Goal: Task Accomplishment & Management: Manage account settings

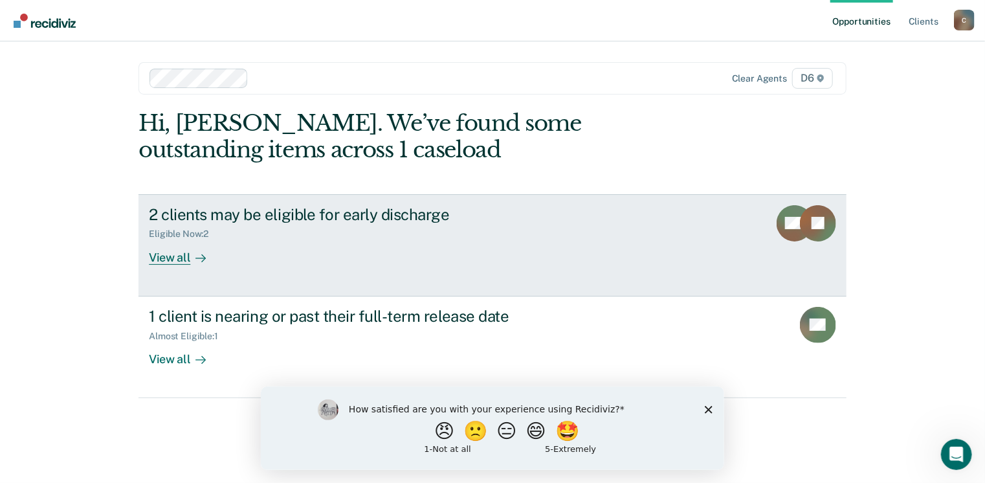
click at [178, 257] on div "View all" at bounding box center [185, 251] width 72 height 25
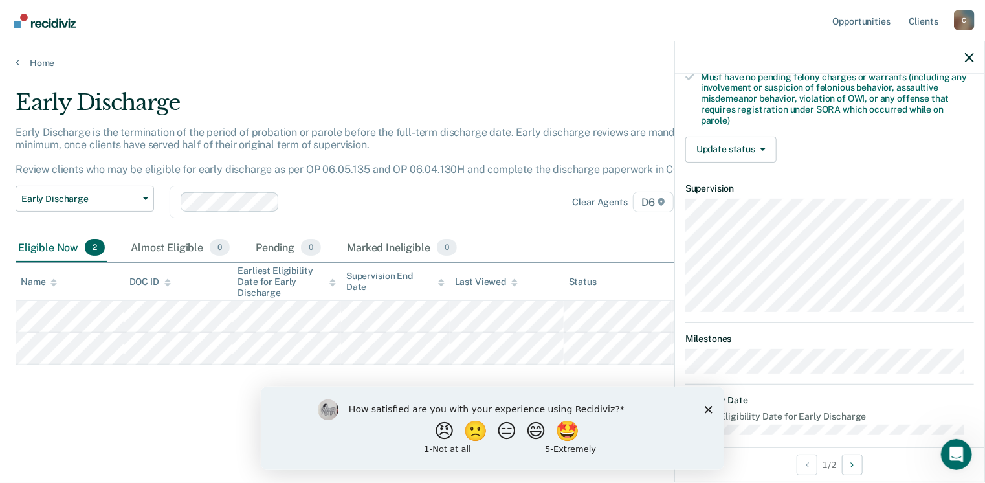
scroll to position [393, 0]
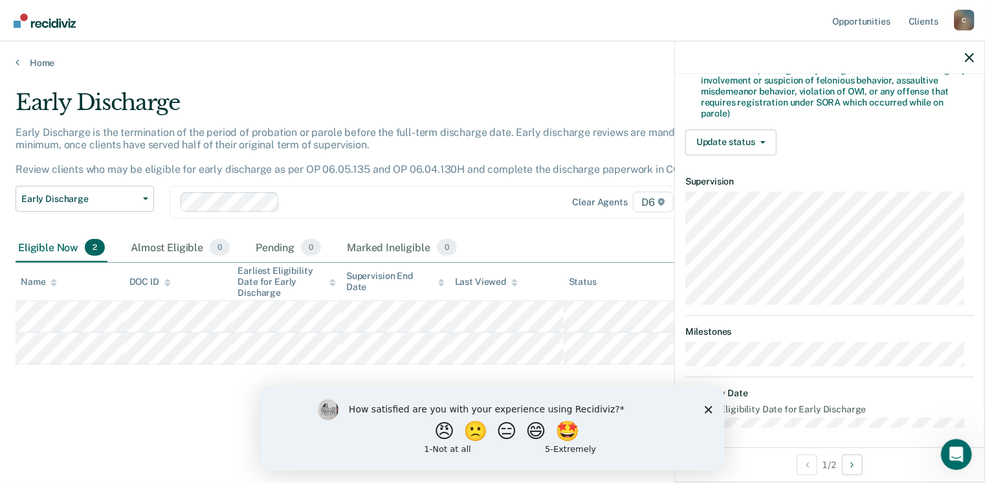
click at [705, 411] on polygon "Close survey" at bounding box center [708, 409] width 8 height 8
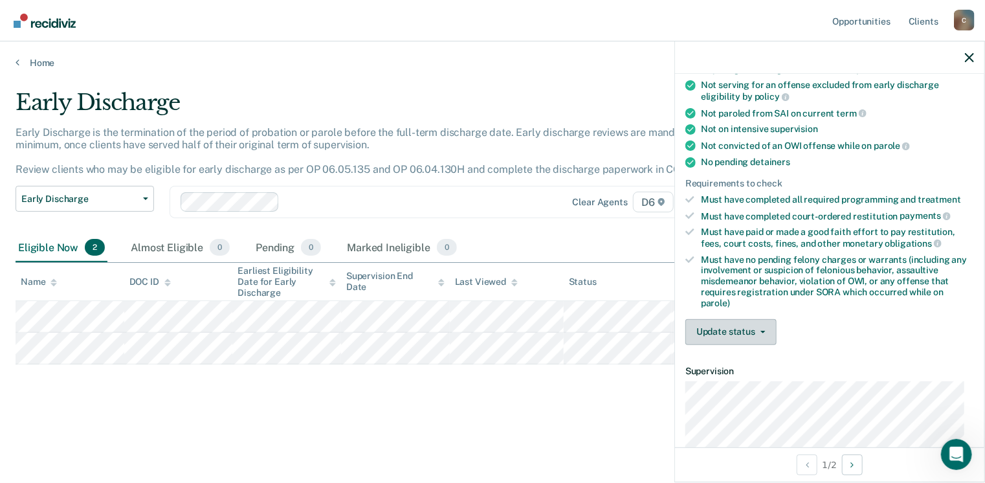
scroll to position [199, 0]
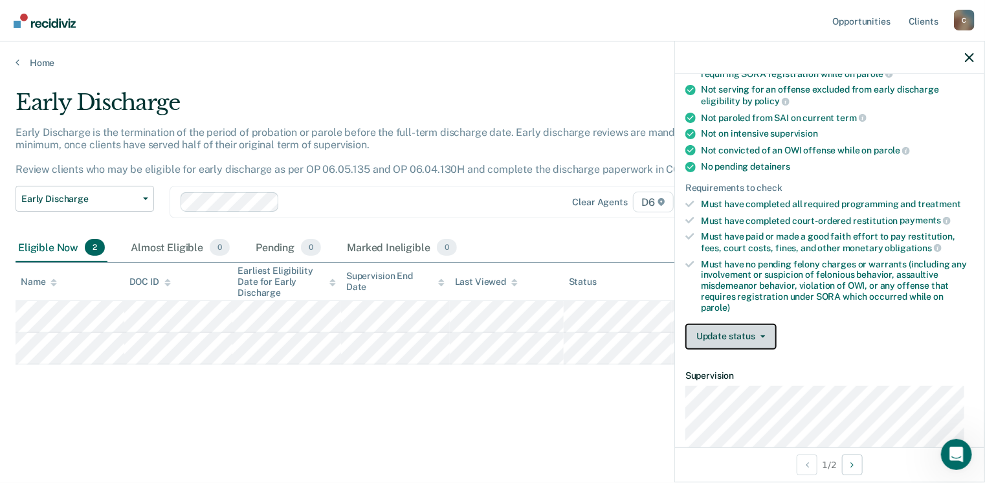
click at [763, 333] on button "Update status" at bounding box center [730, 336] width 91 height 26
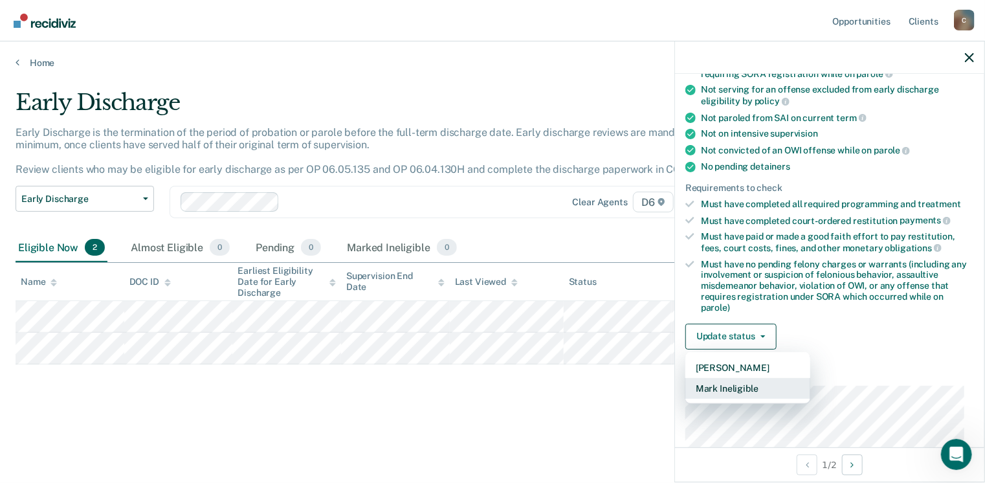
click at [743, 383] on button "Mark Ineligible" at bounding box center [747, 388] width 125 height 21
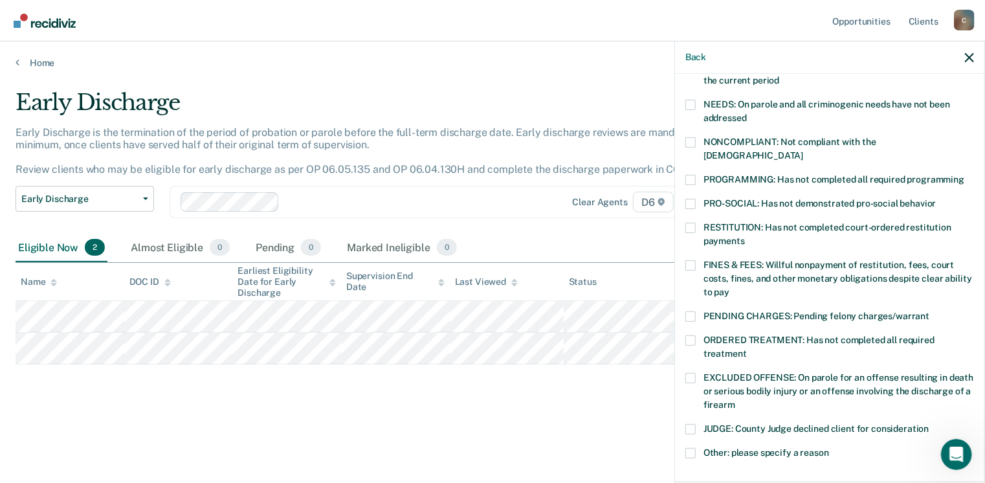
click at [689, 260] on span at bounding box center [690, 265] width 10 height 10
click at [729, 287] on input "FINES & FEES: Willful nonpayment of restitution, fees, court costs, fines, and …" at bounding box center [729, 287] width 0 height 0
click at [694, 373] on span at bounding box center [690, 378] width 10 height 10
click at [735, 400] on input "EXCLUDED OFFENSE: On parole for an offense resulting in death or serious bodily…" at bounding box center [735, 400] width 0 height 0
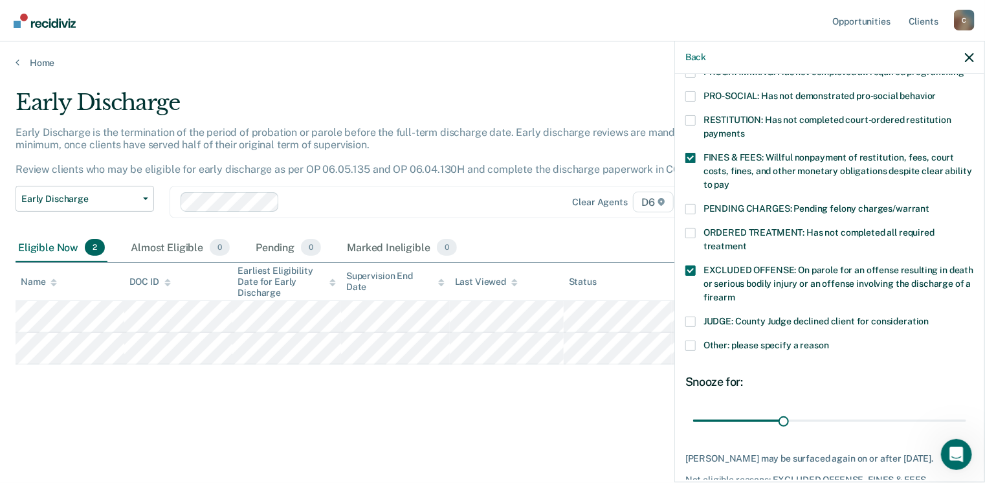
scroll to position [328, 0]
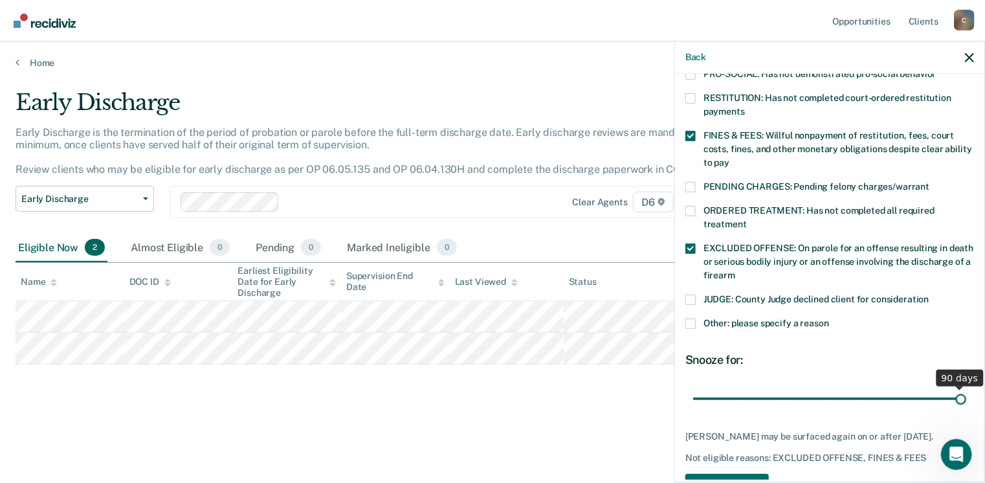
drag, startPoint x: 780, startPoint y: 384, endPoint x: 989, endPoint y: 373, distance: 208.6
type input "90"
click at [966, 388] on input "range" at bounding box center [829, 399] width 273 height 23
click at [756, 474] on button "Save" at bounding box center [726, 487] width 83 height 27
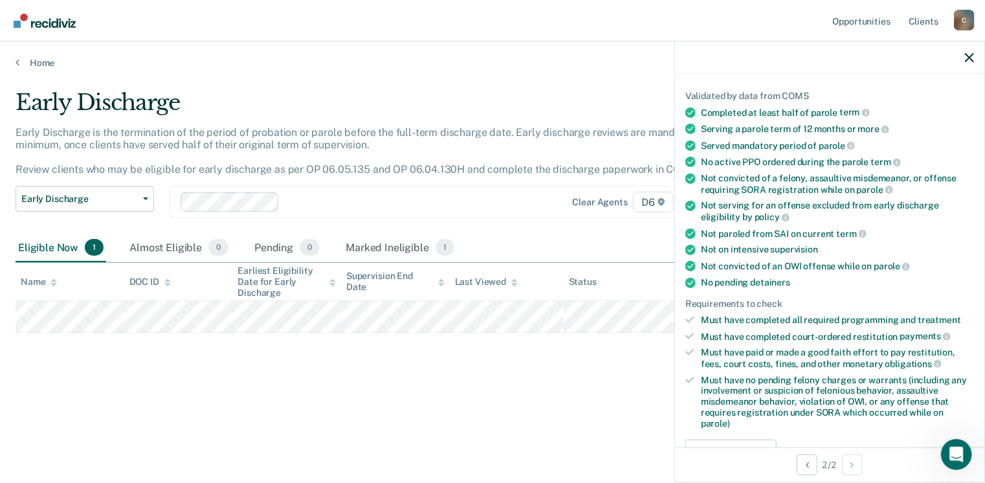
scroll to position [134, 0]
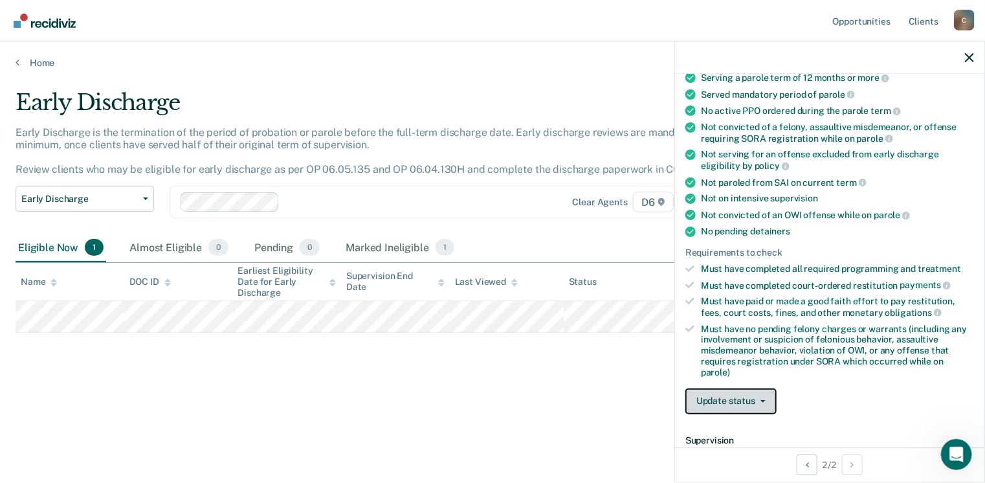
click at [727, 399] on button "Update status" at bounding box center [730, 401] width 91 height 26
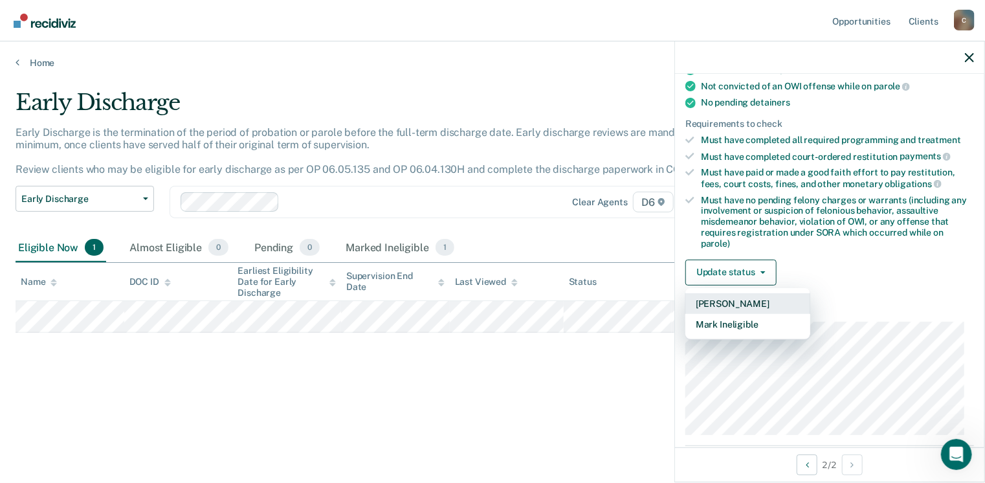
scroll to position [263, 0]
click at [747, 316] on button "Mark Ineligible" at bounding box center [747, 323] width 125 height 21
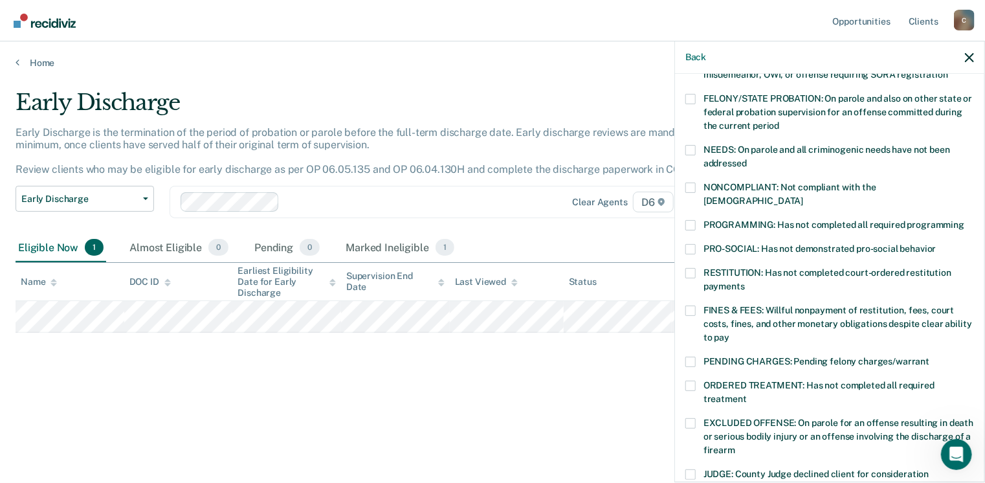
scroll to position [134, 0]
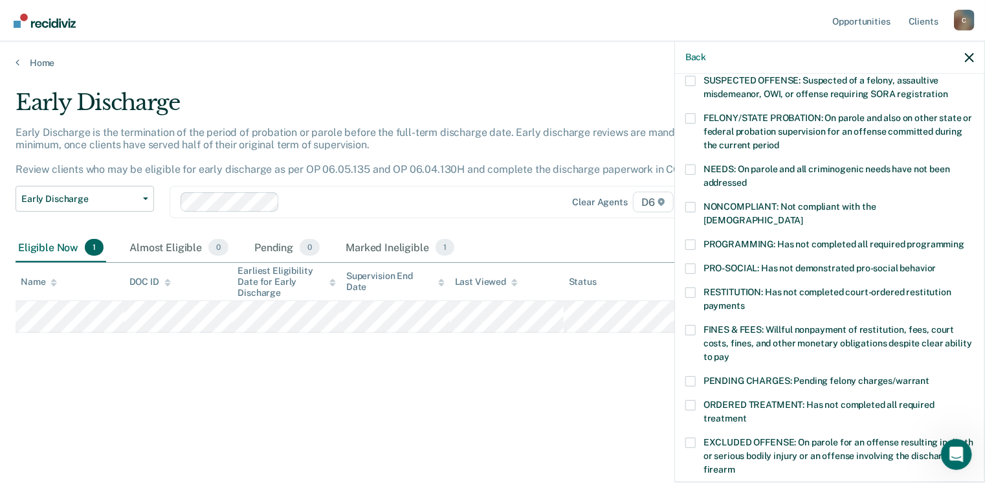
click at [694, 239] on span at bounding box center [690, 244] width 10 height 10
click at [964, 239] on input "PROGRAMMING: Has not completed all required programming" at bounding box center [964, 239] width 0 height 0
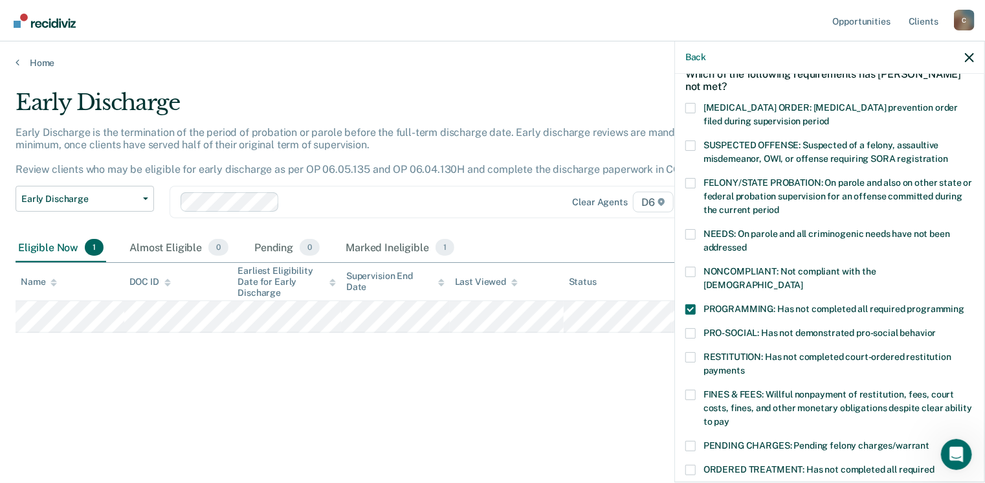
scroll to position [5, 0]
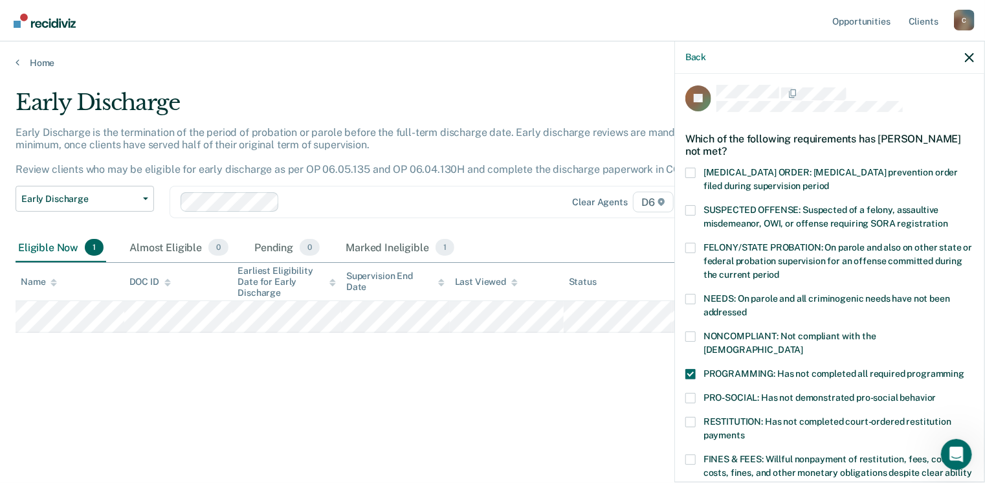
click at [688, 393] on span at bounding box center [690, 398] width 10 height 10
click at [936, 393] on input "PRO-SOCIAL: Has not demonstrated pro-social behavior" at bounding box center [936, 393] width 0 height 0
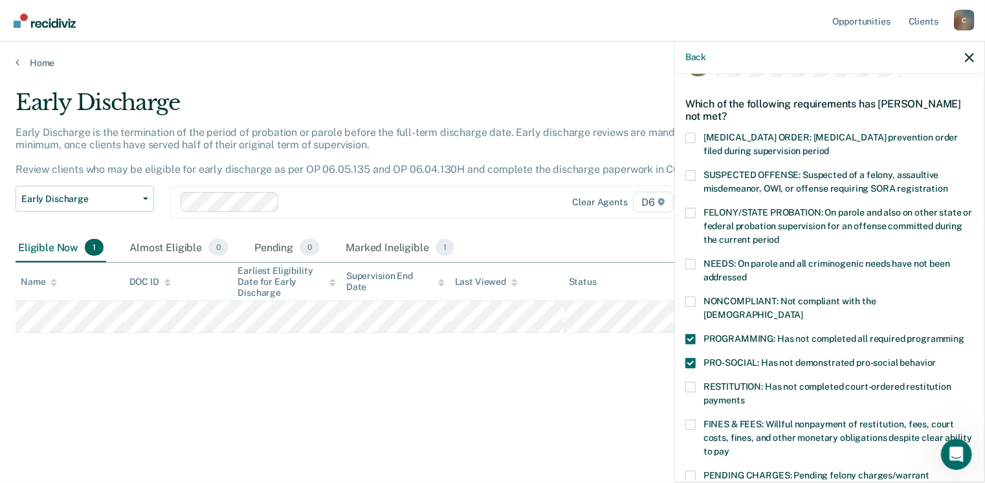
scroll to position [69, 0]
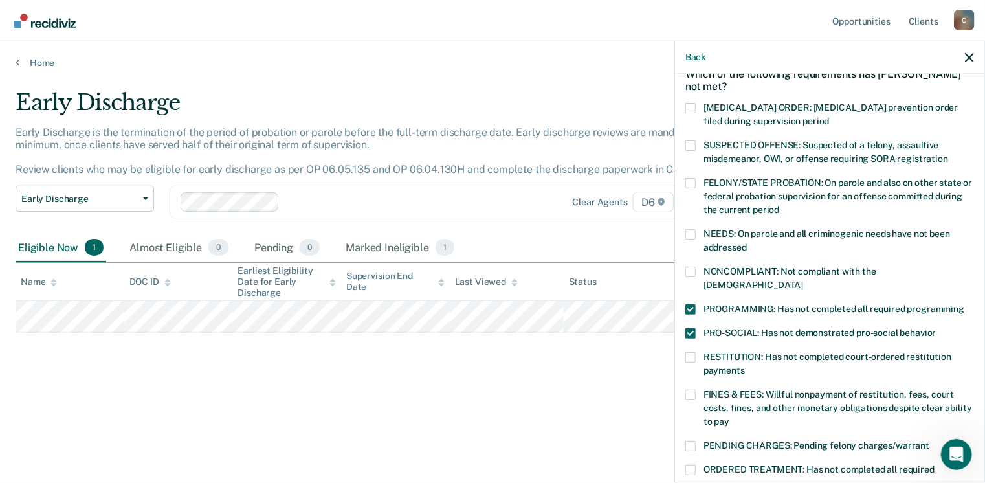
click at [690, 389] on span at bounding box center [690, 394] width 10 height 10
click at [729, 417] on input "FINES & FEES: Willful nonpayment of restitution, fees, court costs, fines, and …" at bounding box center [729, 417] width 0 height 0
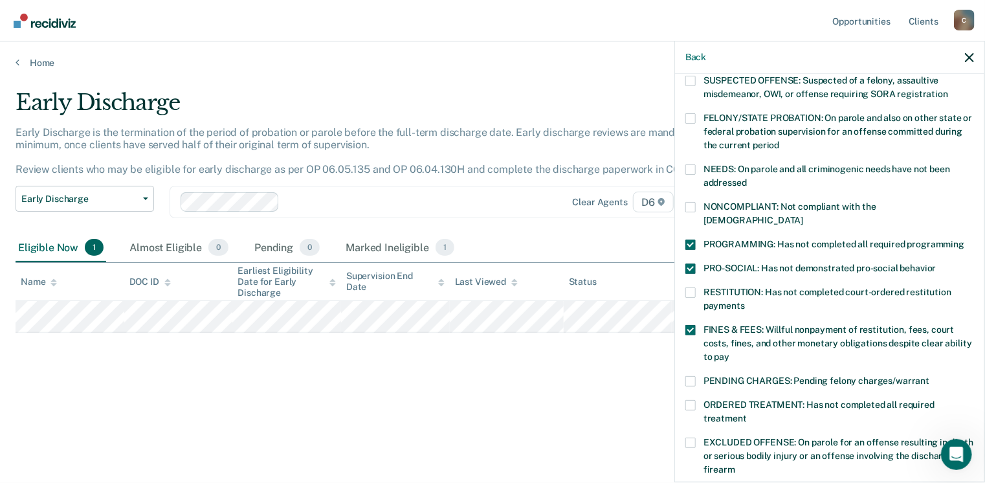
click at [695, 400] on label "ORDERED TREATMENT: Has not completed all required treatment" at bounding box center [829, 413] width 289 height 27
click at [747, 413] on input "ORDERED TREATMENT: Has not completed all required treatment" at bounding box center [747, 413] width 0 height 0
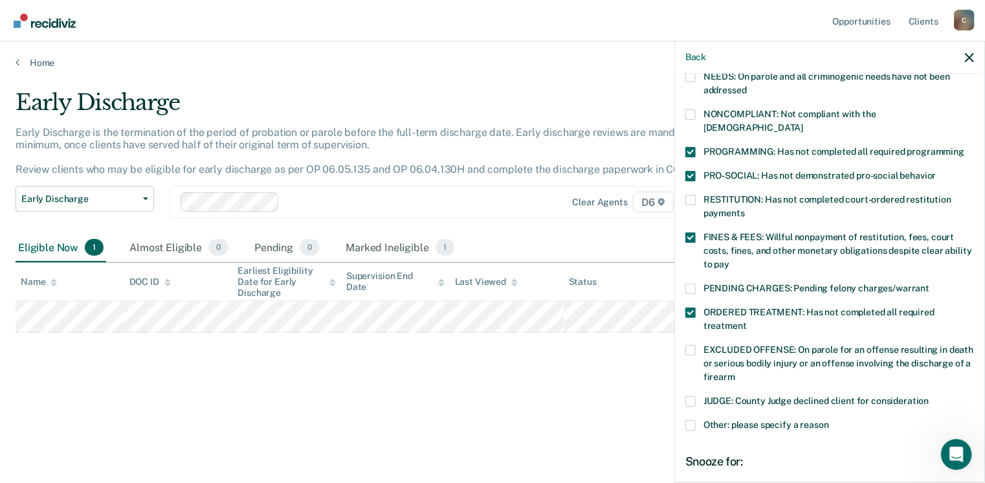
scroll to position [263, 0]
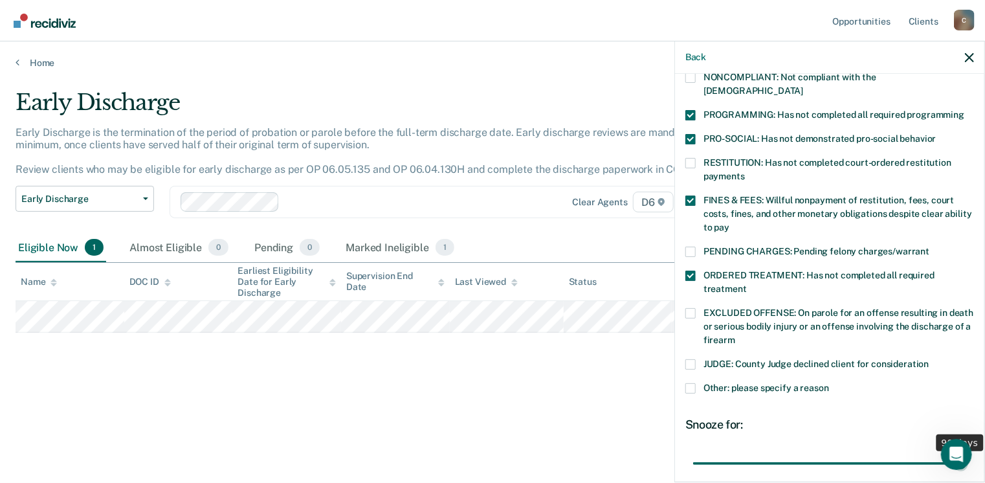
drag, startPoint x: 777, startPoint y: 449, endPoint x: 19, endPoint y: 1, distance: 880.9
type input "90"
click at [960, 452] on input "range" at bounding box center [829, 463] width 273 height 23
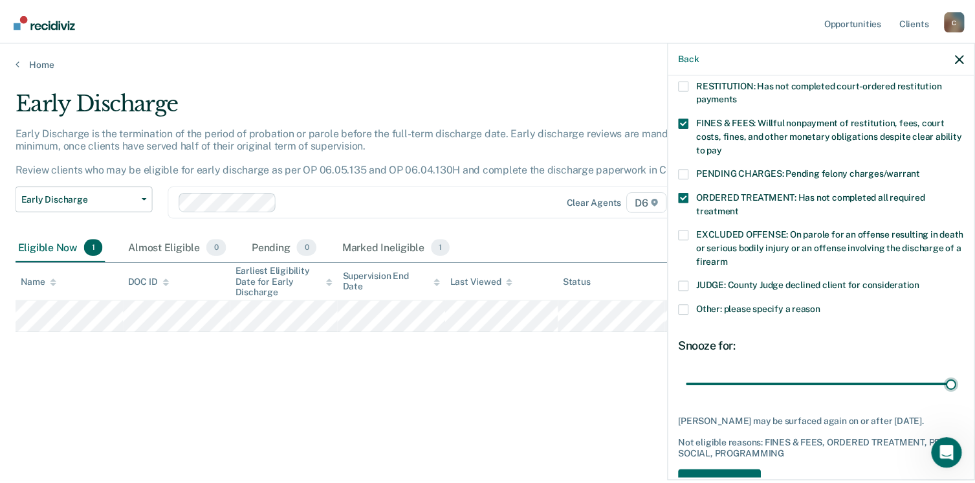
scroll to position [367, 0]
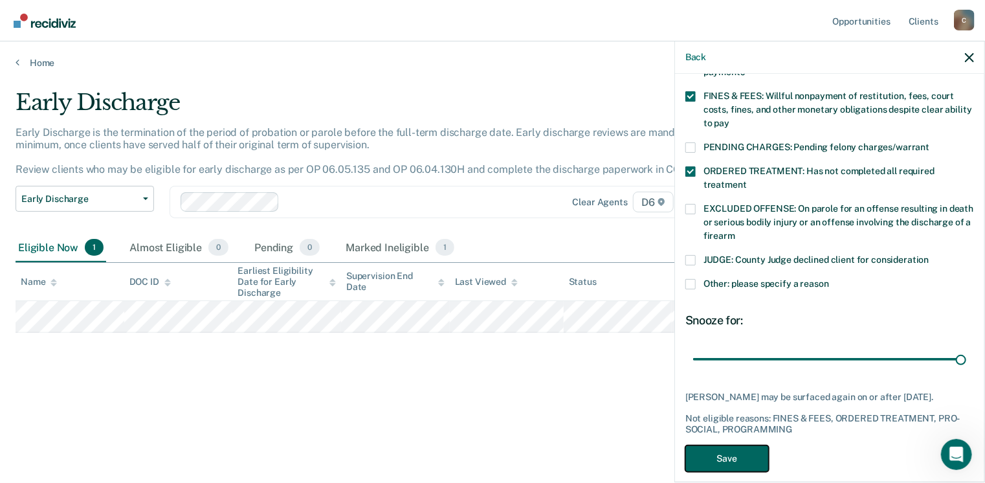
click at [754, 445] on button "Save" at bounding box center [726, 458] width 83 height 27
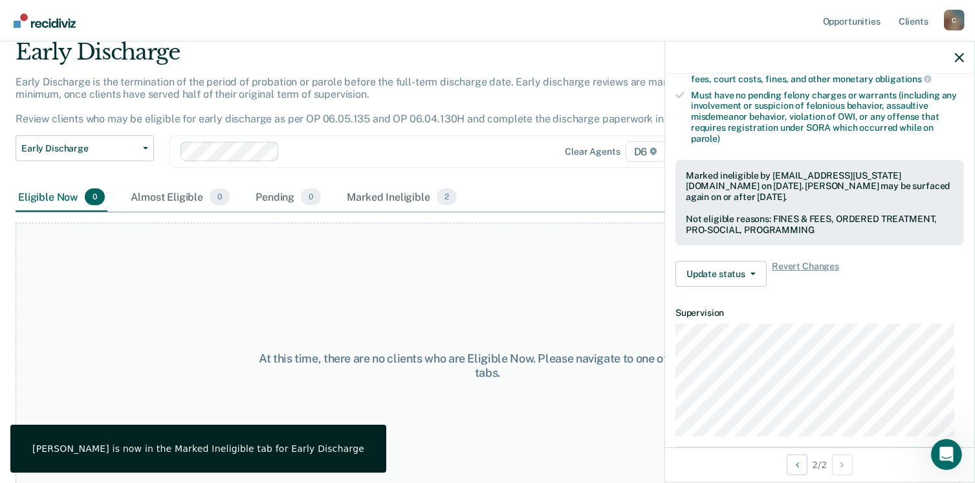
scroll to position [65, 0]
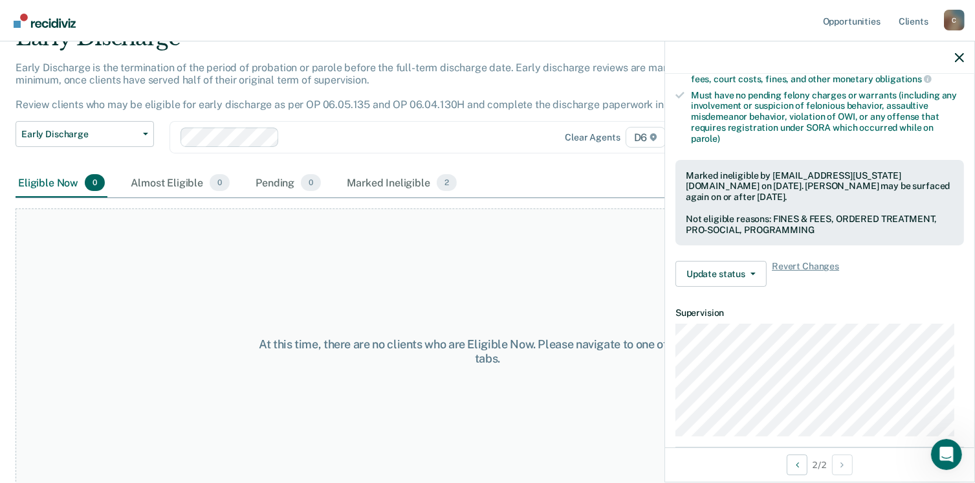
drag, startPoint x: 45, startPoint y: 22, endPoint x: 264, endPoint y: 34, distance: 219.0
click at [264, 34] on nav "Opportunities Client s [EMAIL_ADDRESS][US_STATE][DOMAIN_NAME] C Profile How it …" at bounding box center [487, 20] width 975 height 41
click at [954, 58] on div at bounding box center [819, 57] width 309 height 32
